Goal: Information Seeking & Learning: Learn about a topic

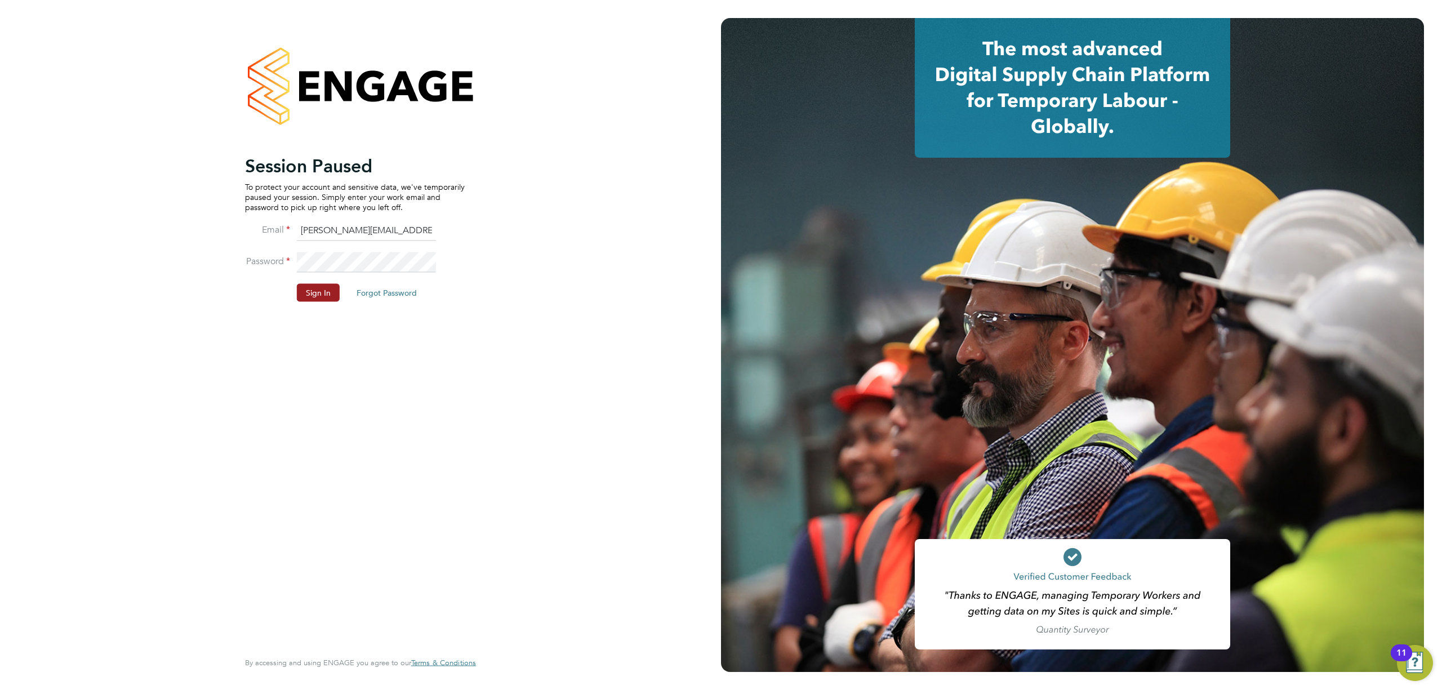
drag, startPoint x: 316, startPoint y: 294, endPoint x: 321, endPoint y: 282, distance: 12.9
click at [321, 282] on fieldset "Email j.lee@oandb.co.uk Password Sign In Forgot Password" at bounding box center [355, 267] width 220 height 92
click at [325, 286] on button "Sign In" at bounding box center [318, 292] width 43 height 18
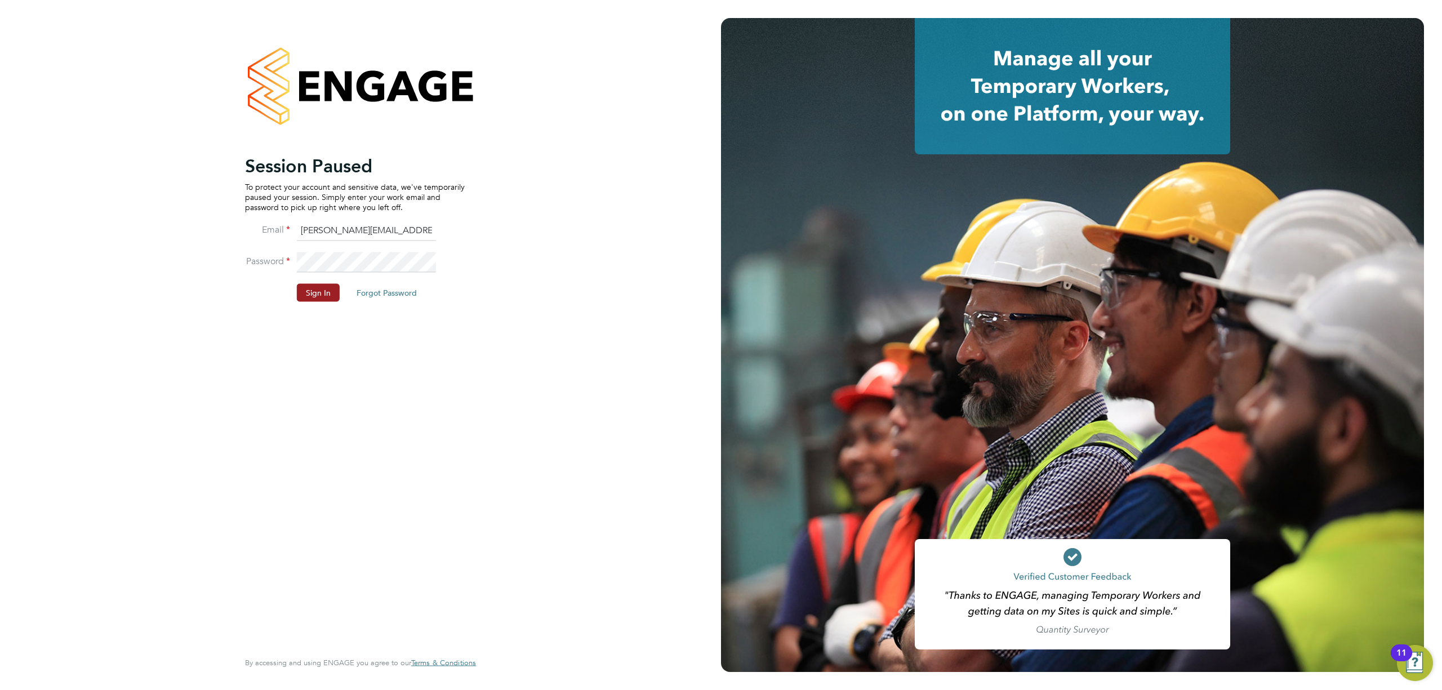
click at [318, 289] on button "Sign In" at bounding box center [318, 292] width 43 height 18
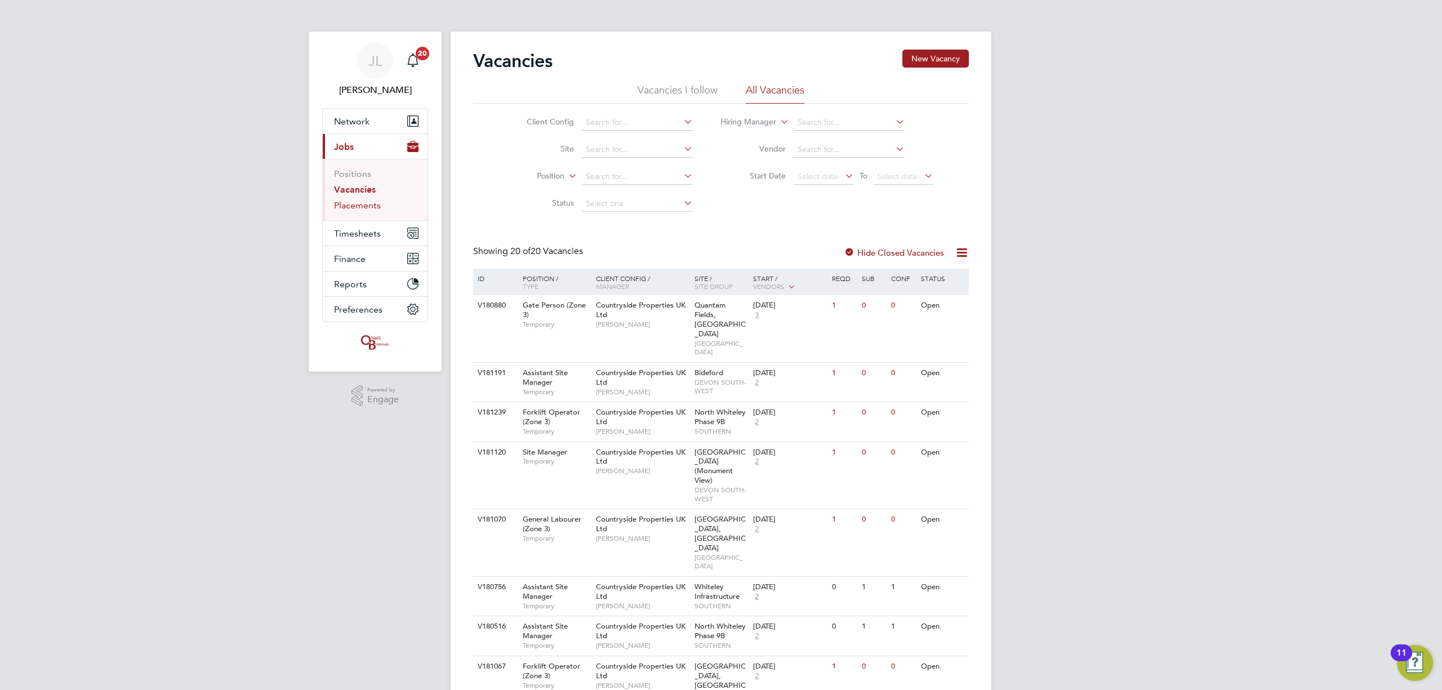
click at [354, 204] on link "Placements" at bounding box center [357, 205] width 47 height 11
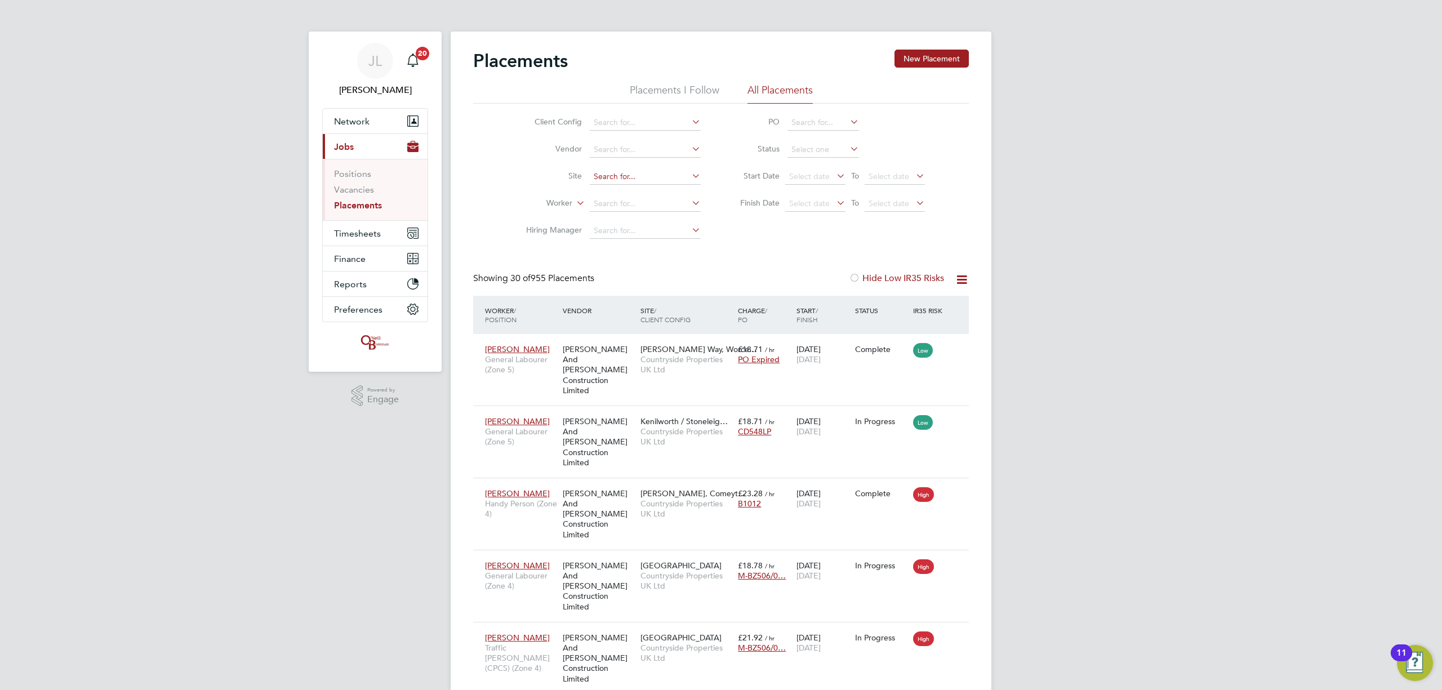
click at [618, 172] on input at bounding box center [645, 177] width 111 height 16
click at [620, 188] on li "Bovis Westco, Comeytrowe" at bounding box center [651, 192] width 124 height 15
type input "Bovis Westco, Comeytrowe"
click at [357, 187] on link "Vacancies" at bounding box center [354, 189] width 40 height 11
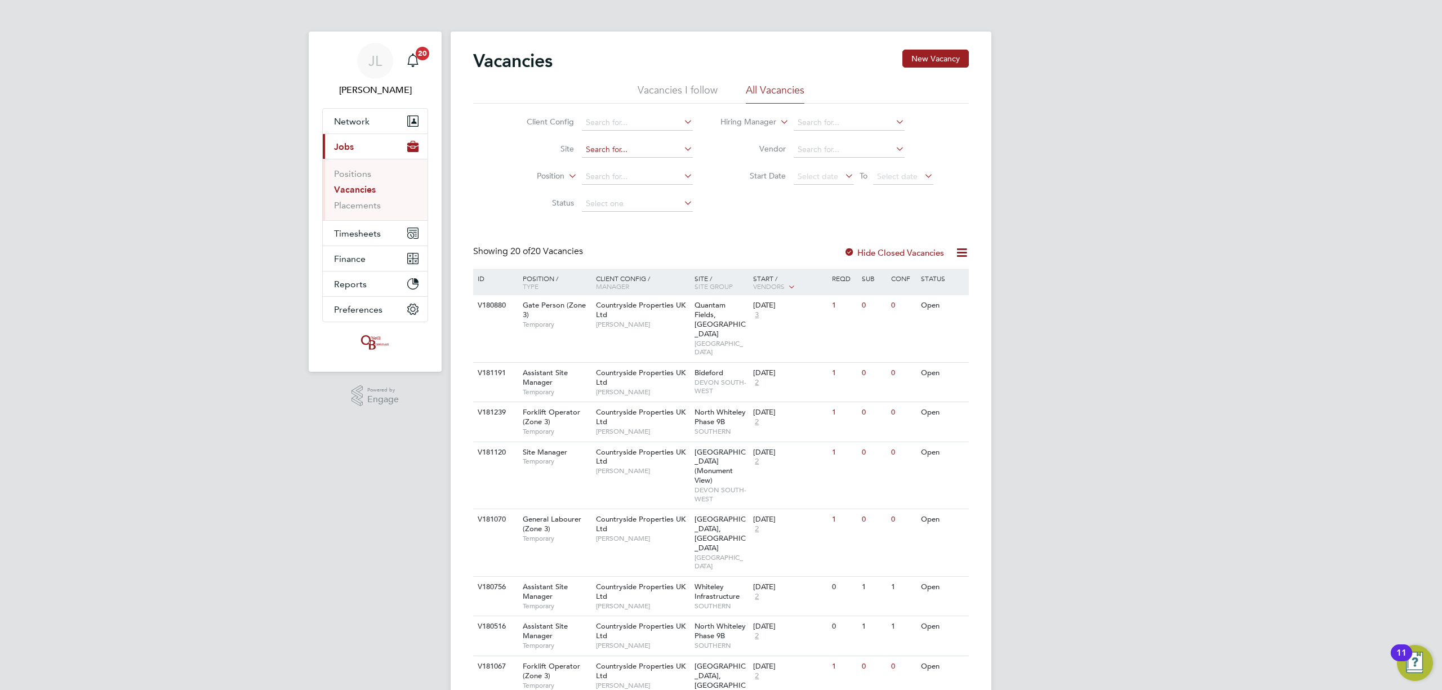
click at [604, 152] on input at bounding box center [637, 150] width 111 height 16
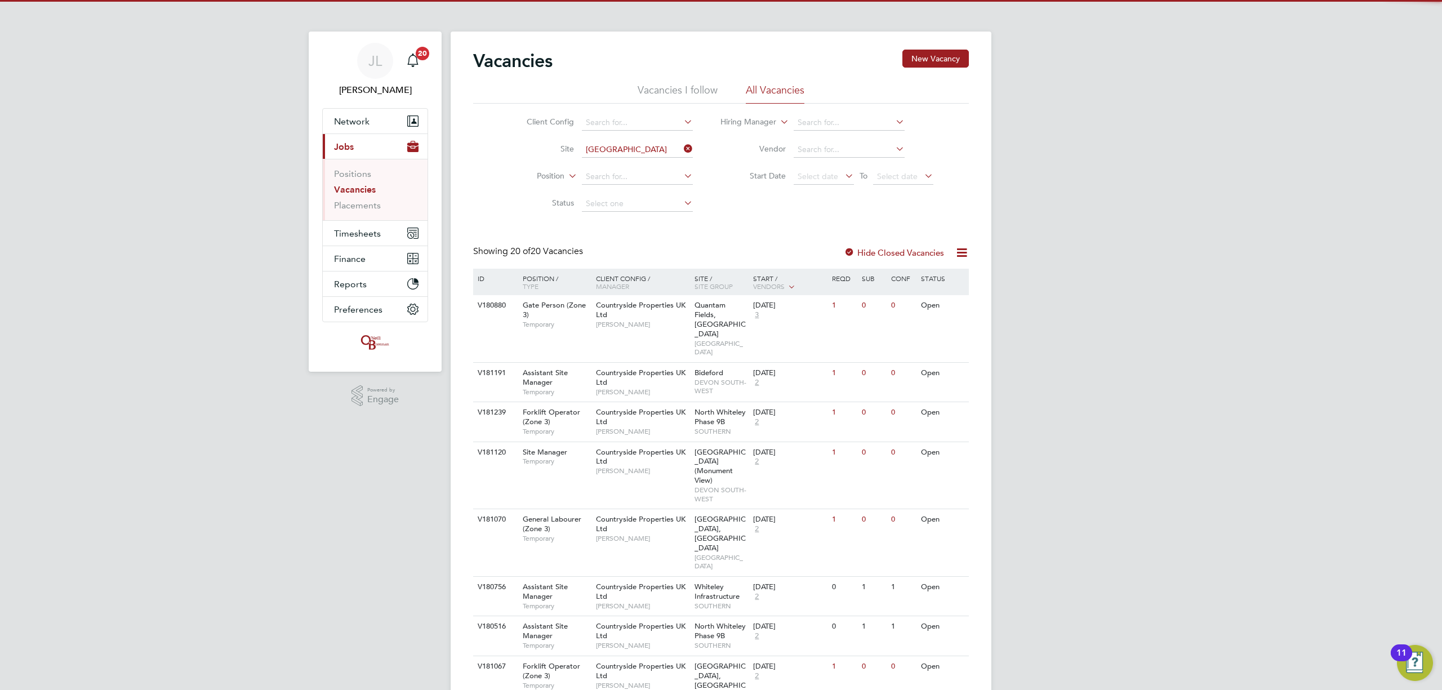
click at [611, 164] on li "Bovis Westco, Comeytrowe" at bounding box center [643, 165] width 124 height 15
type input "Bovis Westco, Comeytrowe"
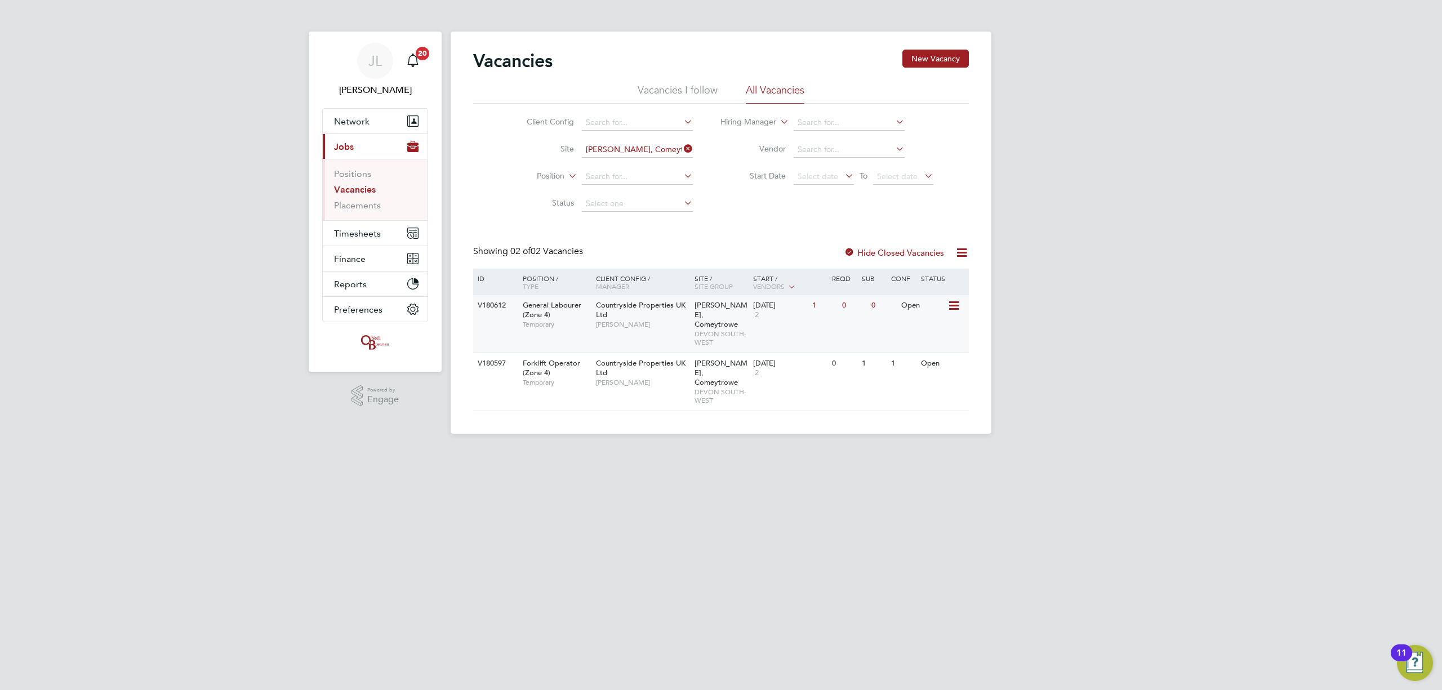
click at [952, 308] on icon at bounding box center [952, 306] width 11 height 14
click at [917, 327] on li "View Details" at bounding box center [926, 332] width 65 height 16
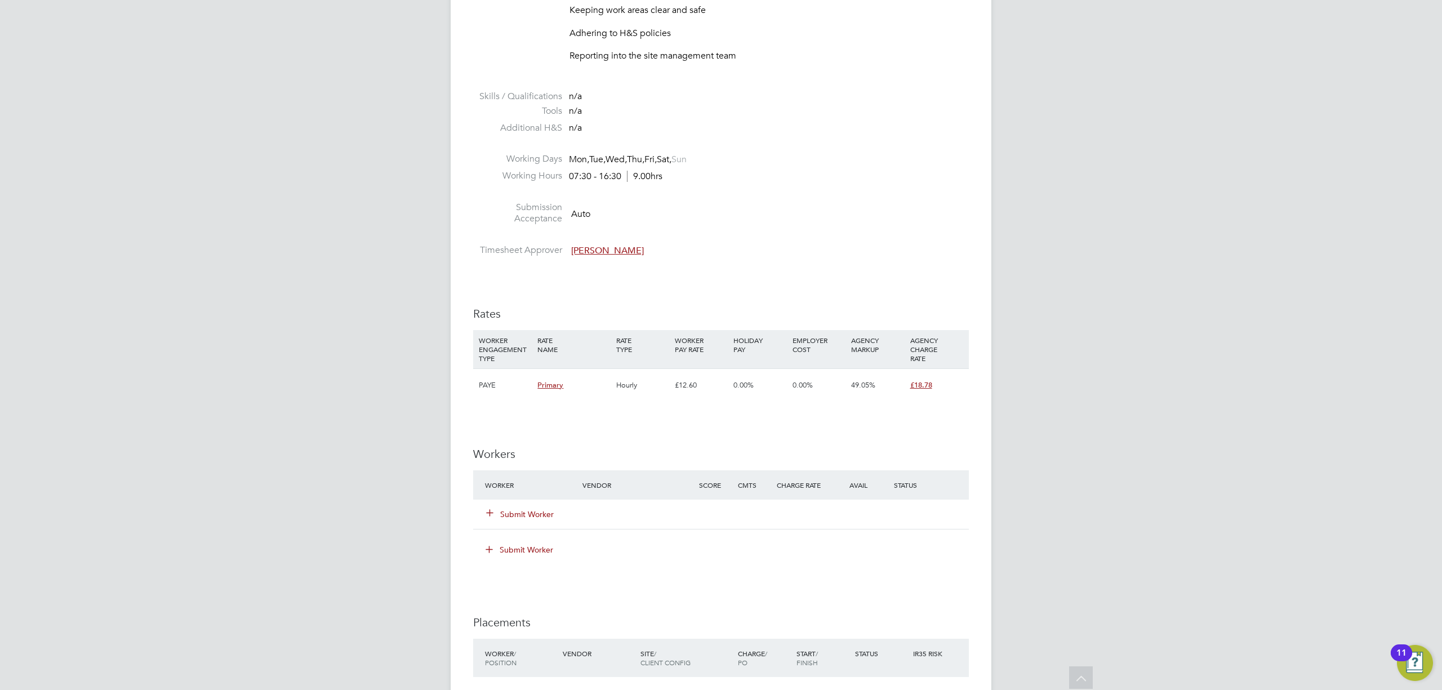
scroll to position [600, 0]
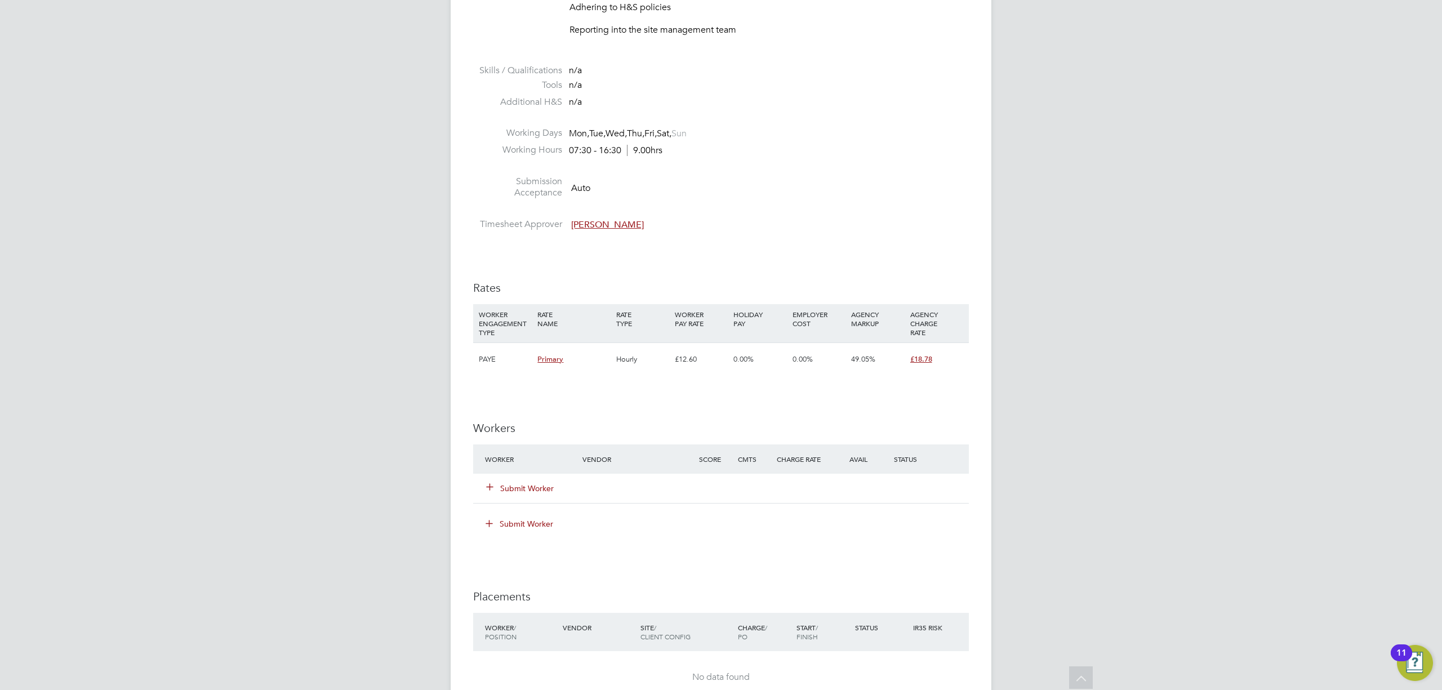
drag, startPoint x: 935, startPoint y: 355, endPoint x: 908, endPoint y: 354, distance: 27.0
click at [907, 354] on div "£18.78" at bounding box center [936, 359] width 59 height 33
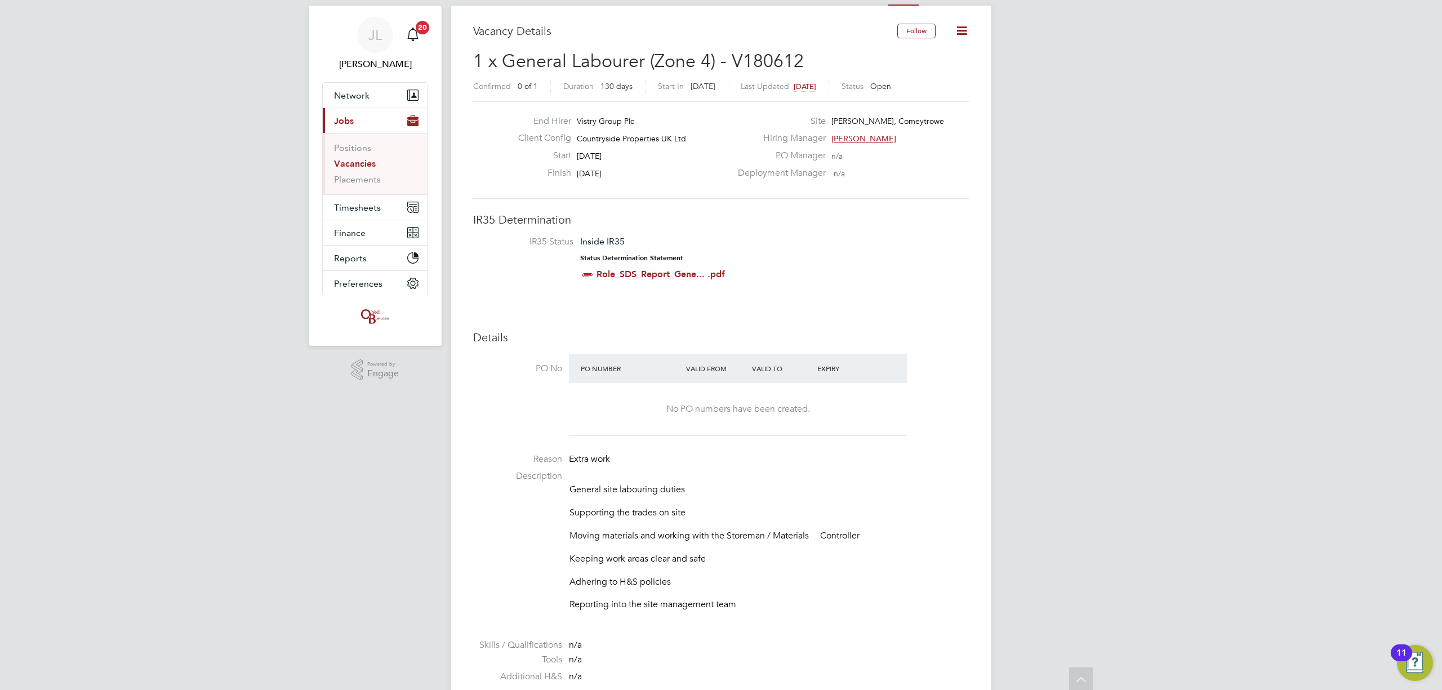
scroll to position [0, 0]
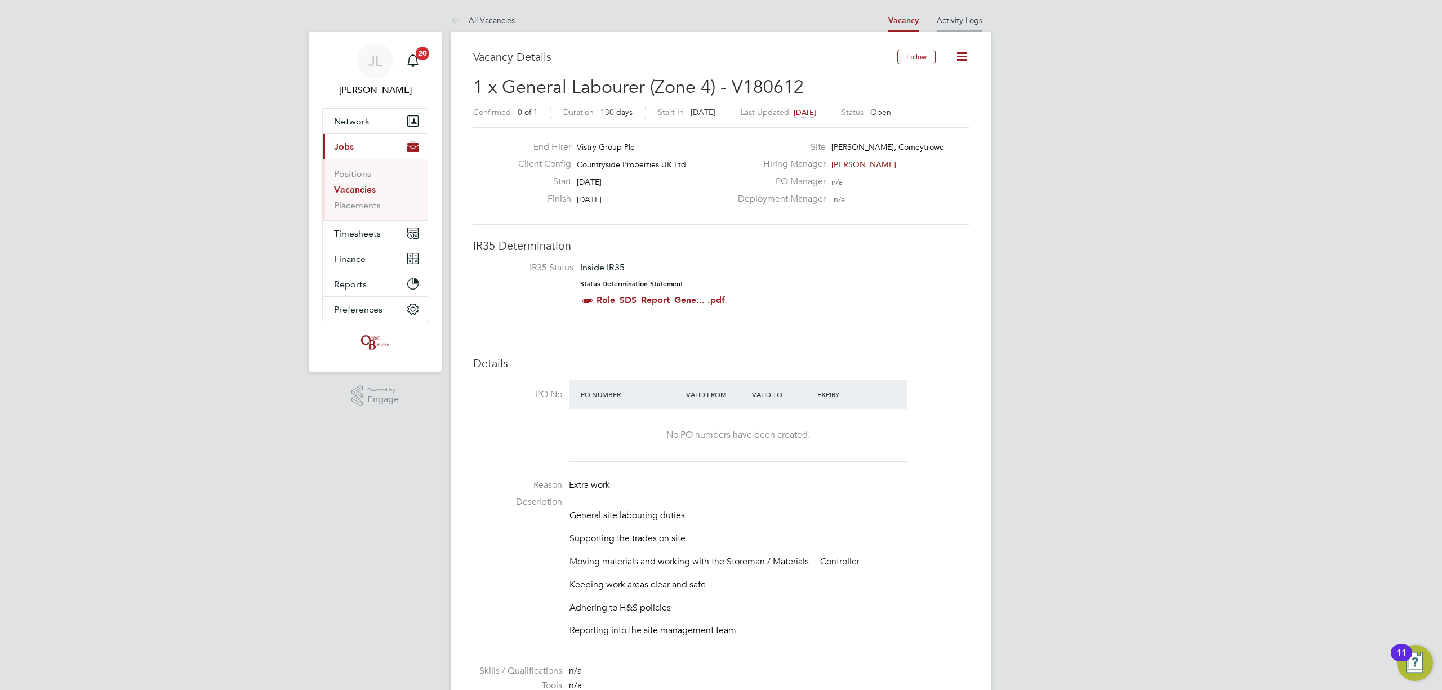
click at [956, 25] on li "Activity Logs" at bounding box center [960, 20] width 46 height 23
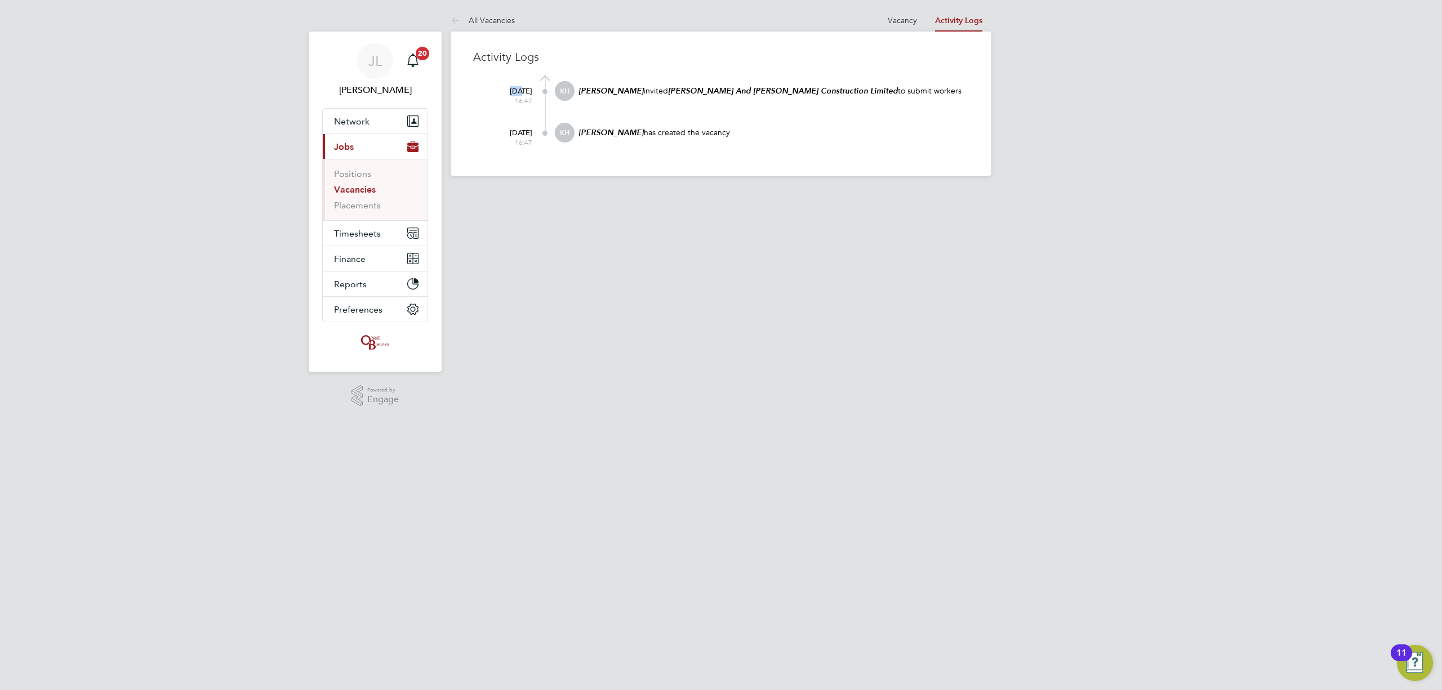
drag, startPoint x: 490, startPoint y: 89, endPoint x: 501, endPoint y: 88, distance: 10.7
click at [501, 88] on div "15 Sep 2025 16:47" at bounding box center [509, 93] width 45 height 24
click at [680, 194] on html "JL Jordan Lee Notifications 20 Applications: Network Team Members Businesses Si…" at bounding box center [721, 97] width 1442 height 194
click at [898, 21] on link "Vacancy" at bounding box center [902, 20] width 29 height 10
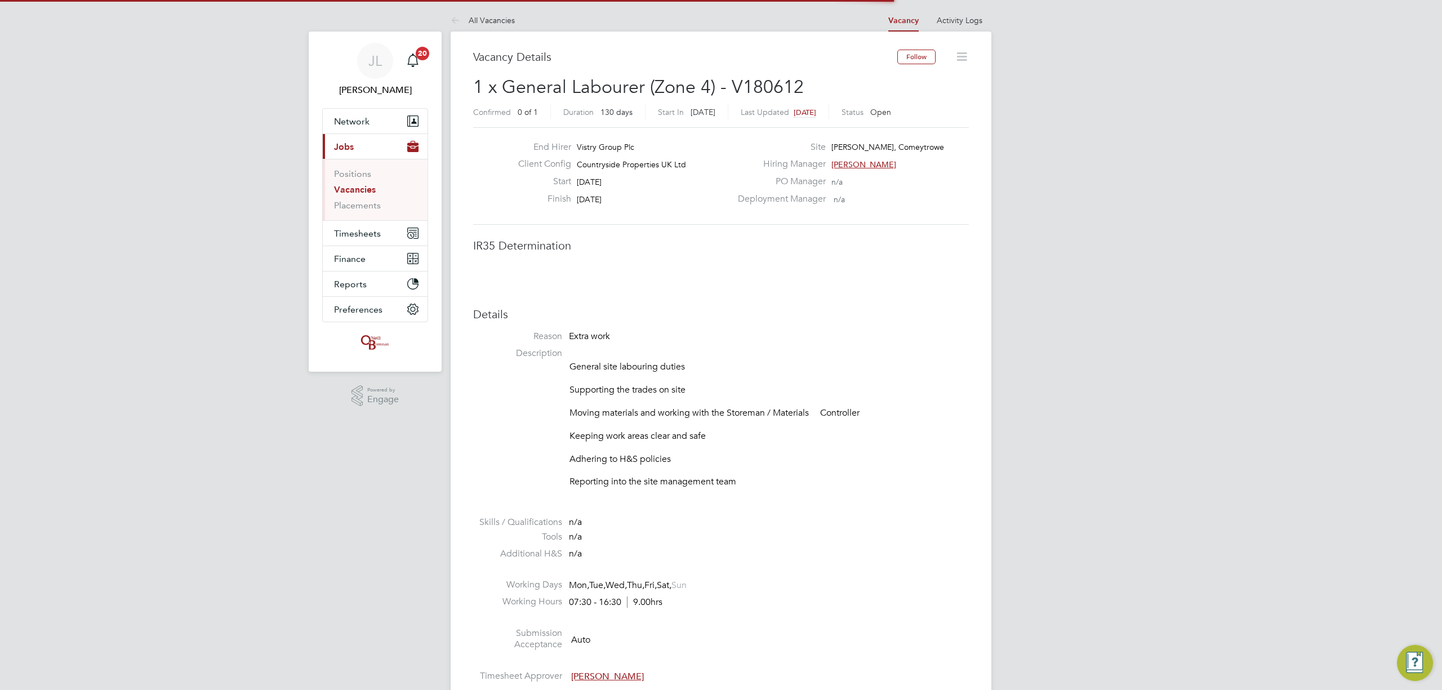
scroll to position [34, 79]
